Goal: Transaction & Acquisition: Obtain resource

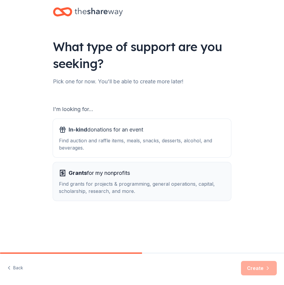
click at [101, 187] on div "Find grants for projects & programming, general operations, capital, scholarshi…" at bounding box center [142, 187] width 166 height 14
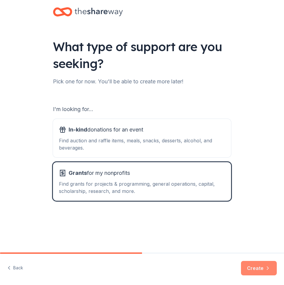
click at [259, 268] on button "Create" at bounding box center [259, 268] width 36 height 14
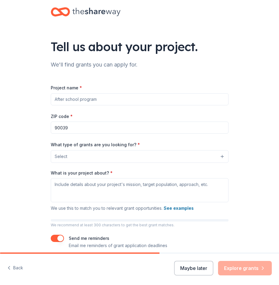
click at [66, 99] on input "Project name *" at bounding box center [140, 99] width 178 height 12
type input "Women Mental Health/ Wellbeing Support Project"
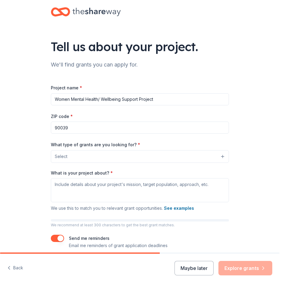
click at [75, 156] on button "Select" at bounding box center [140, 156] width 178 height 13
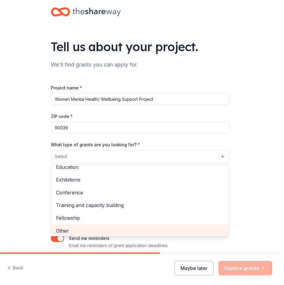
scroll to position [71, 0]
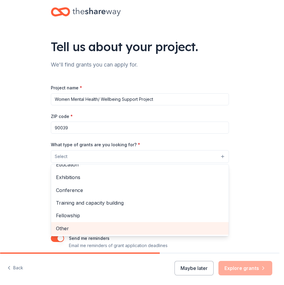
click at [65, 229] on span "Other" at bounding box center [140, 228] width 168 height 8
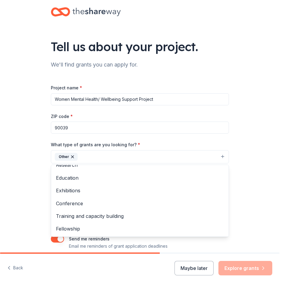
click at [254, 205] on div "Tell us about your project. We'll find grants you can apply for. Project name *…" at bounding box center [139, 139] width 279 height 278
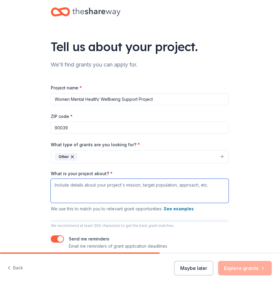
click at [75, 188] on textarea "What is your project about? *" at bounding box center [140, 191] width 178 height 24
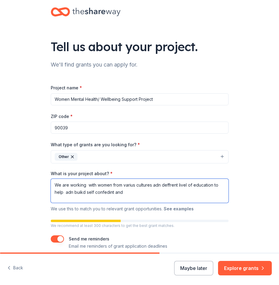
type textarea "We are working with women from varius cultures adn deffrent livel of education …"
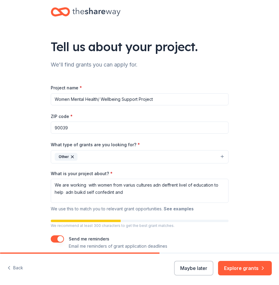
click at [179, 210] on button "See examples" at bounding box center [179, 208] width 30 height 7
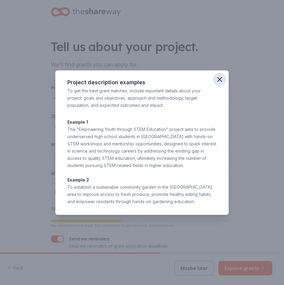
click at [220, 79] on icon "button" at bounding box center [219, 79] width 8 height 8
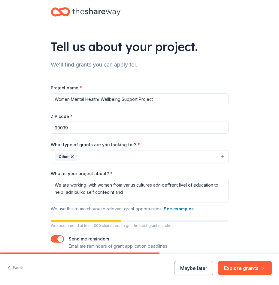
drag, startPoint x: 149, startPoint y: 100, endPoint x: 48, endPoint y: 100, distance: 101.3
click at [48, 100] on div "Tell us about your project. We'll find grants you can apply for. Project name *…" at bounding box center [140, 139] width 192 height 278
click at [87, 98] on input "Women and Nut" at bounding box center [140, 99] width 178 height 12
type input "Women and Nutrition"
click at [71, 156] on icon "button" at bounding box center [72, 156] width 2 height 2
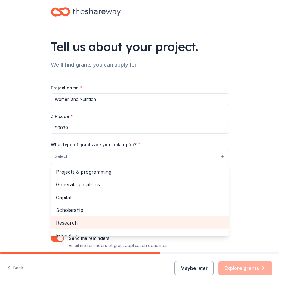
scroll to position [60, 0]
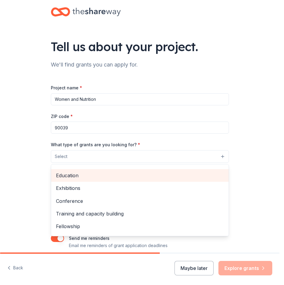
click at [67, 174] on span "Education" at bounding box center [140, 175] width 168 height 8
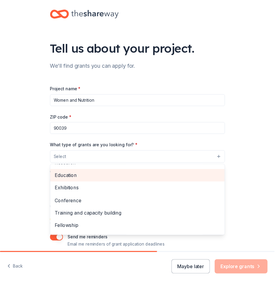
scroll to position [58, 0]
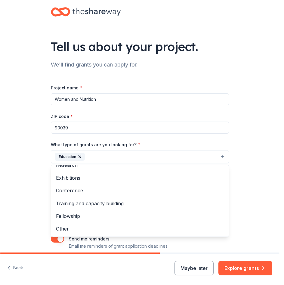
click at [249, 197] on div "Tell us about your project. We'll find grants you can apply for. Project name *…" at bounding box center [139, 139] width 279 height 278
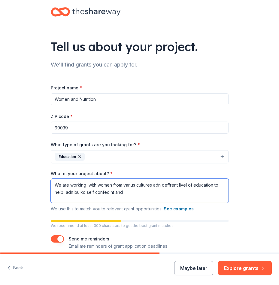
drag, startPoint x: 122, startPoint y: 192, endPoint x: 42, endPoint y: 176, distance: 82.2
click at [44, 176] on div "Tell us about your project. We'll find grants you can apply for. Project name *…" at bounding box center [140, 139] width 192 height 278
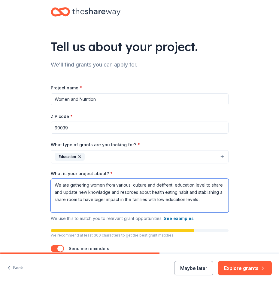
scroll to position [1, 0]
drag, startPoint x: 67, startPoint y: 208, endPoint x: 52, endPoint y: 185, distance: 27.9
click at [52, 185] on textarea "We are gathering women from various culture and deffrent education level to sha…" at bounding box center [140, 196] width 178 height 34
type textarea "We are gathering women from various culture and deffrent education level to sha…"
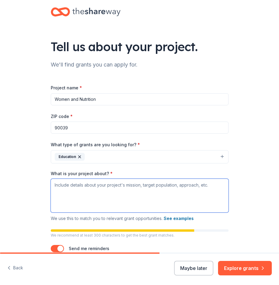
scroll to position [0, 0]
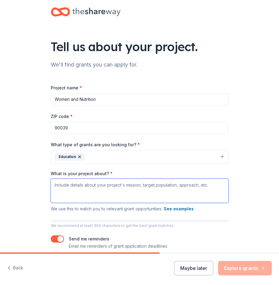
paste textarea "We are initiating a program that unites women from diverse cultural backgrounds…"
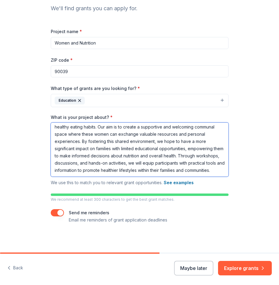
scroll to position [7, 0]
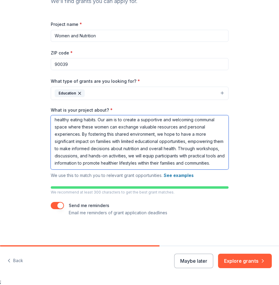
type textarea "We are initiating a program that unites women from diverse cultural backgrounds…"
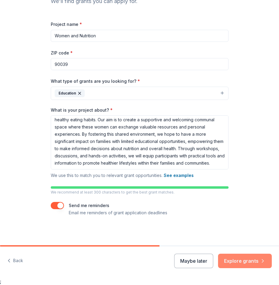
click at [240, 263] on button "Explore grants" at bounding box center [245, 260] width 54 height 14
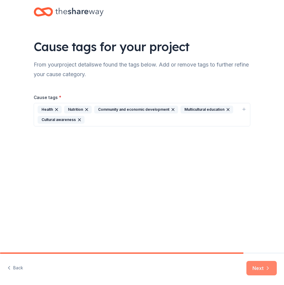
click at [256, 267] on button "Next" at bounding box center [261, 268] width 30 height 14
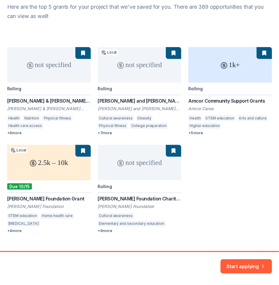
scroll to position [71, 0]
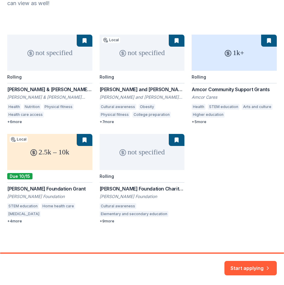
click at [54, 190] on div "not specified Rolling Dennis & Phyllis Washington Foundation Grants Dennis & Ph…" at bounding box center [141, 129] width 269 height 189
click at [248, 267] on button "Start applying" at bounding box center [250, 264] width 52 height 14
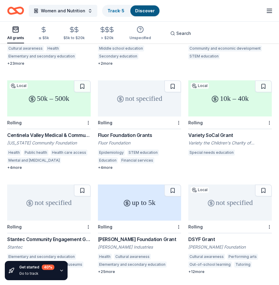
scroll to position [326, 0]
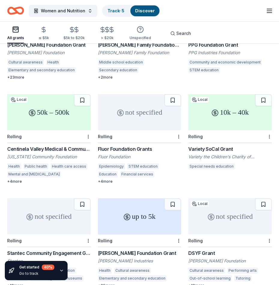
click at [33, 110] on circle at bounding box center [32, 113] width 6 height 6
click at [222, 118] on div "10k – 40k" at bounding box center [230, 112] width 84 height 36
click at [67, 145] on div "Centinela Valley Medical & Community Funds - Integration, Collaboration, Advoca…" at bounding box center [49, 148] width 84 height 7
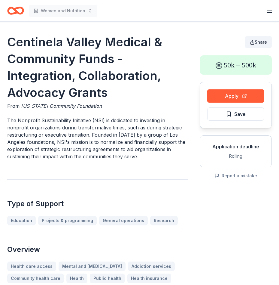
click at [258, 43] on span "Share" at bounding box center [261, 41] width 12 height 5
click at [234, 96] on button "Apply" at bounding box center [235, 95] width 57 height 13
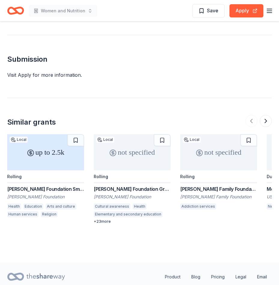
scroll to position [755, 0]
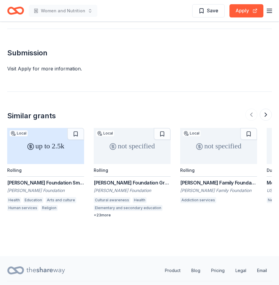
click at [28, 179] on div "[PERSON_NAME] Foundation Small Grant" at bounding box center [45, 182] width 77 height 7
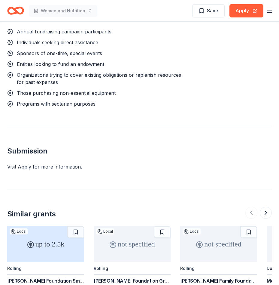
scroll to position [635, 0]
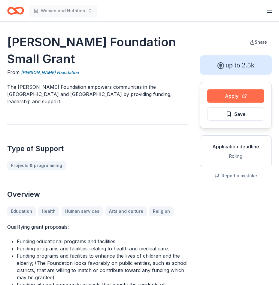
click at [230, 98] on button "Apply" at bounding box center [235, 95] width 57 height 13
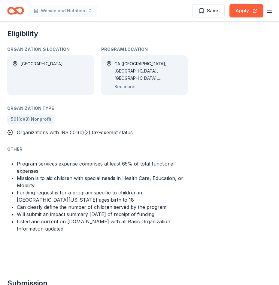
scroll to position [217, 0]
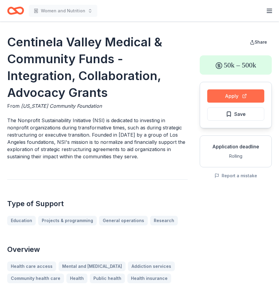
click at [249, 96] on button "Apply" at bounding box center [235, 95] width 57 height 13
